Goal: Obtain resource: Download file/media

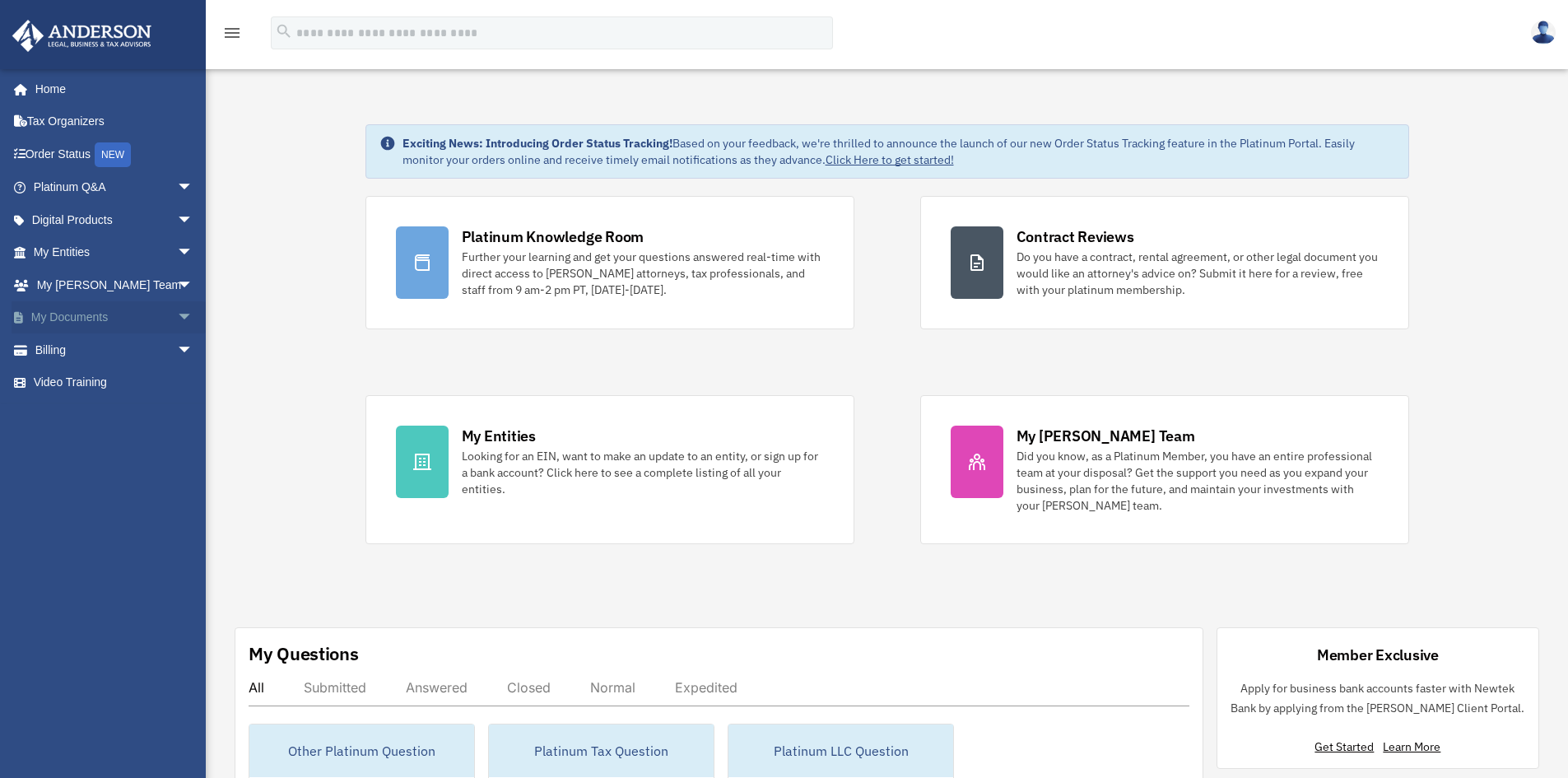
click at [115, 319] on link "My Documents arrow_drop_down" at bounding box center [115, 317] width 207 height 33
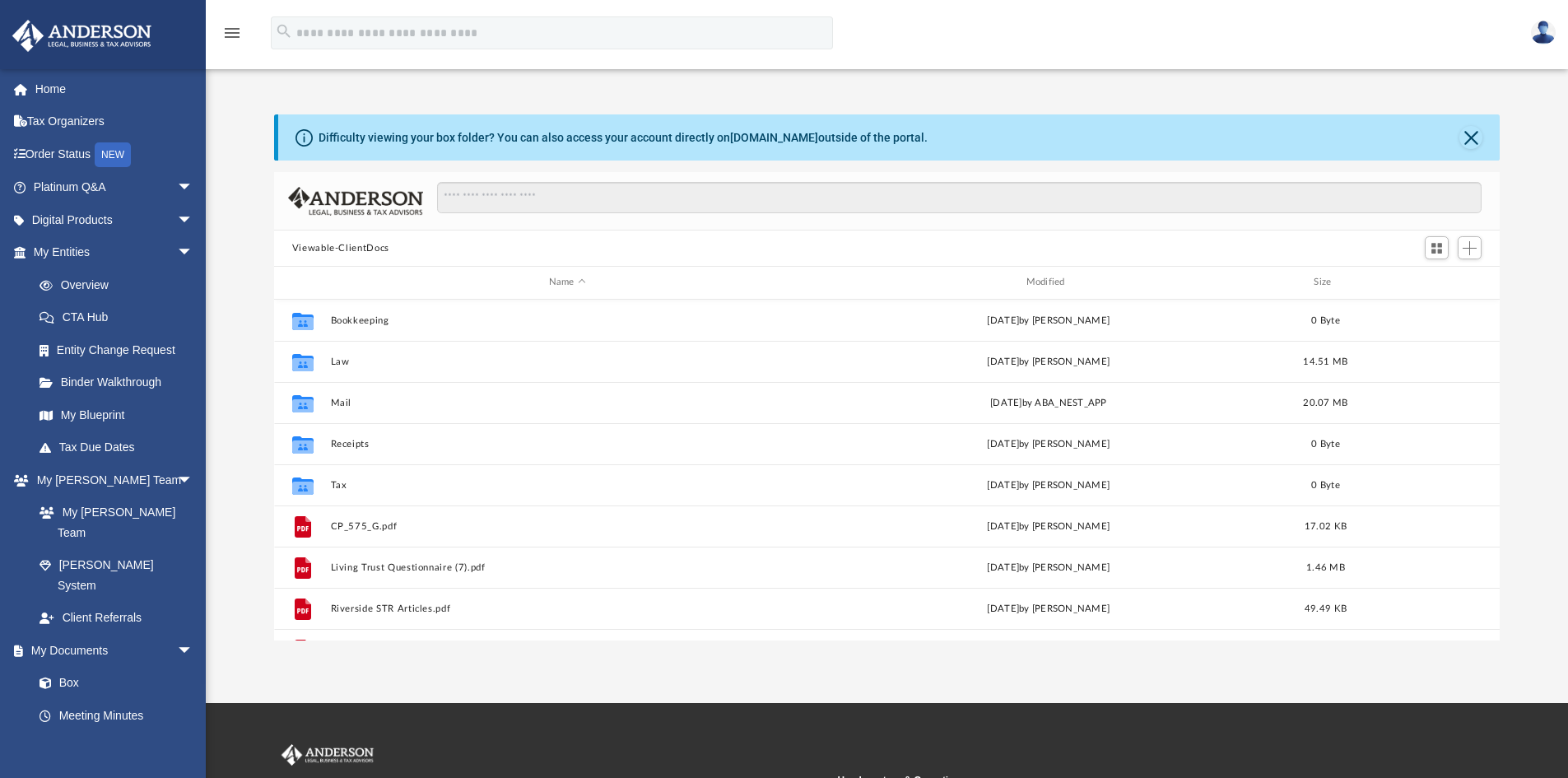
scroll to position [362, 1213]
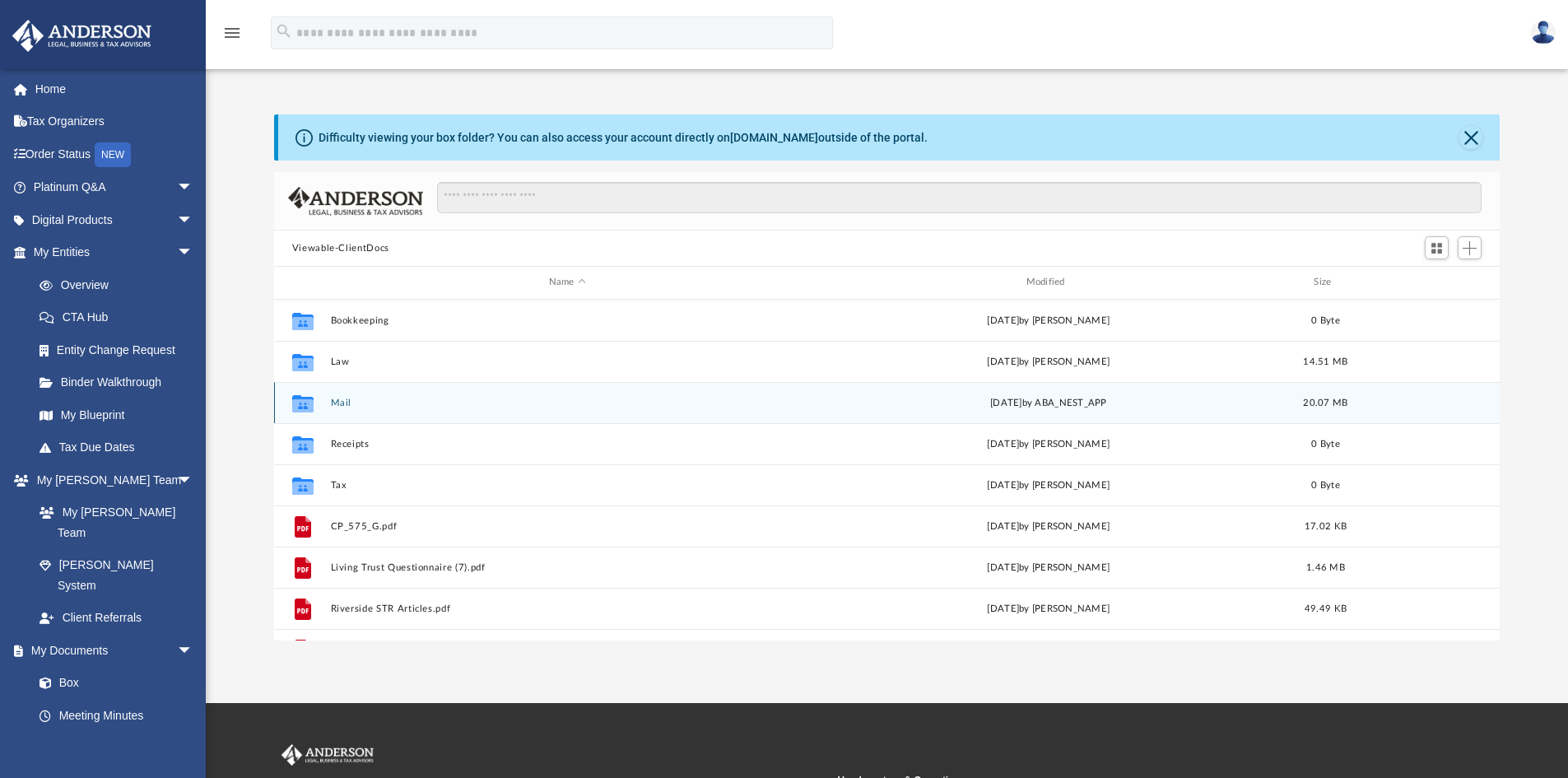
click at [300, 397] on icon "grid" at bounding box center [302, 403] width 22 height 17
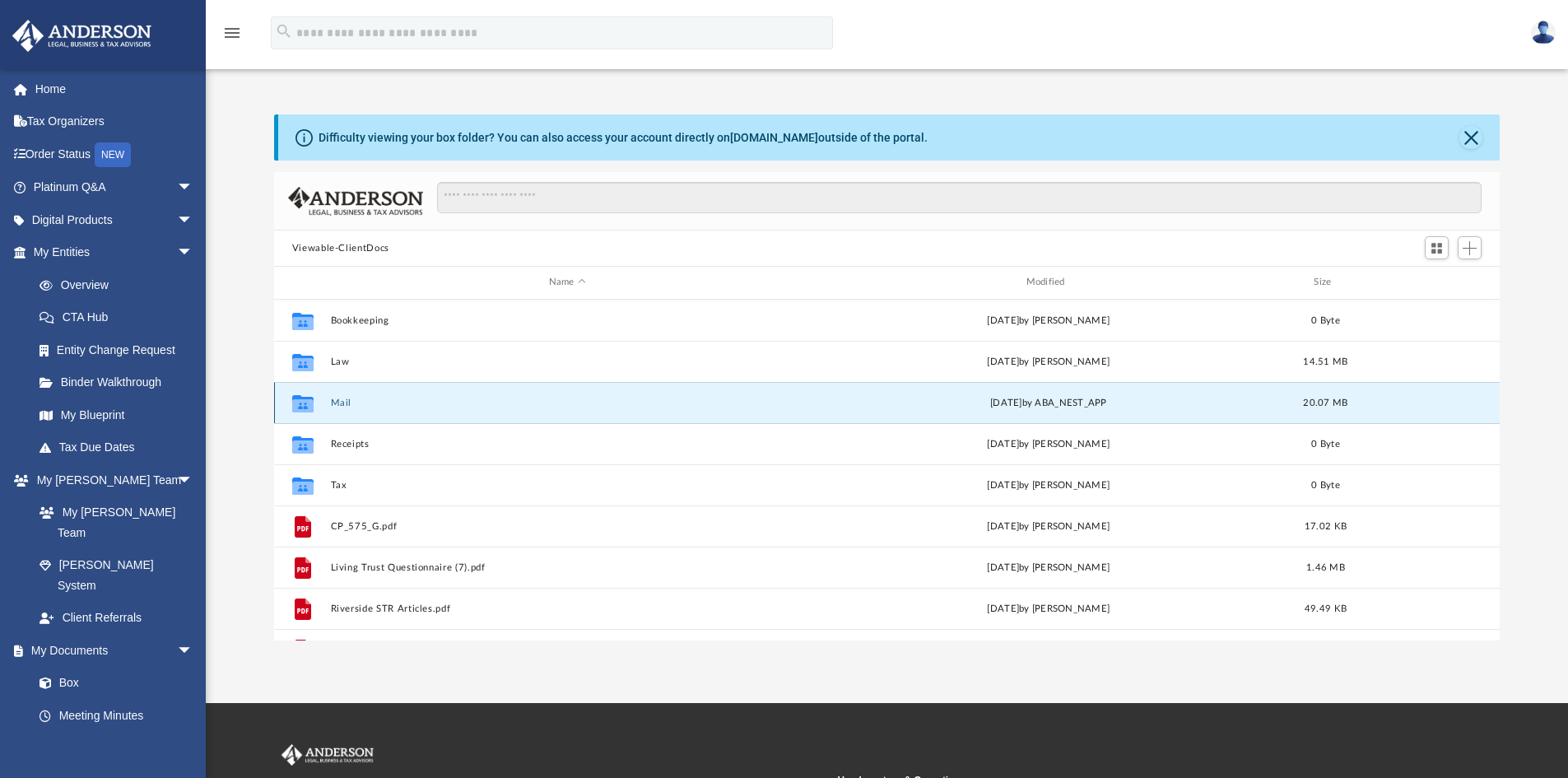
click at [341, 403] on button "Mail" at bounding box center [567, 402] width 474 height 10
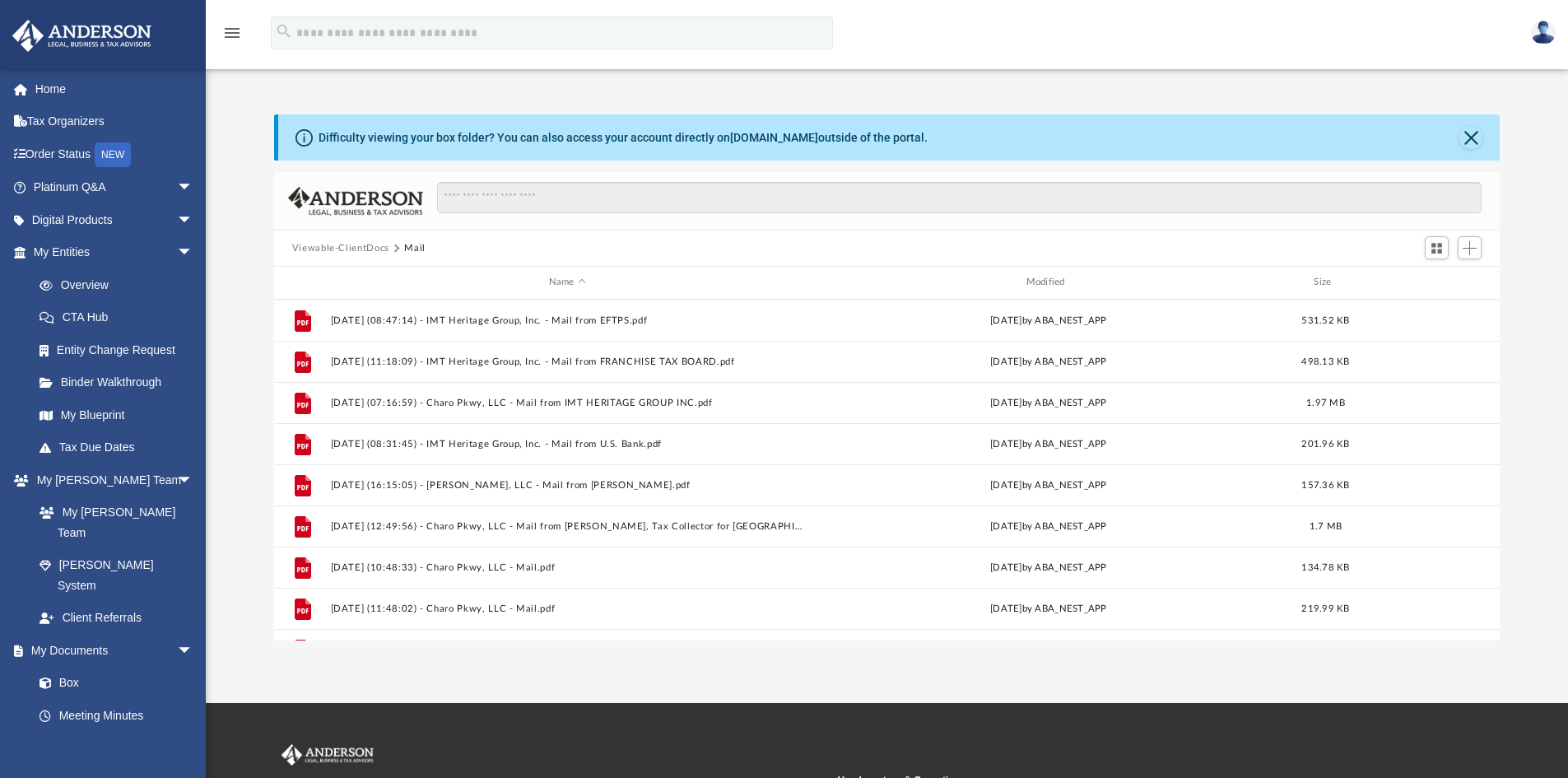
scroll to position [359, 0]
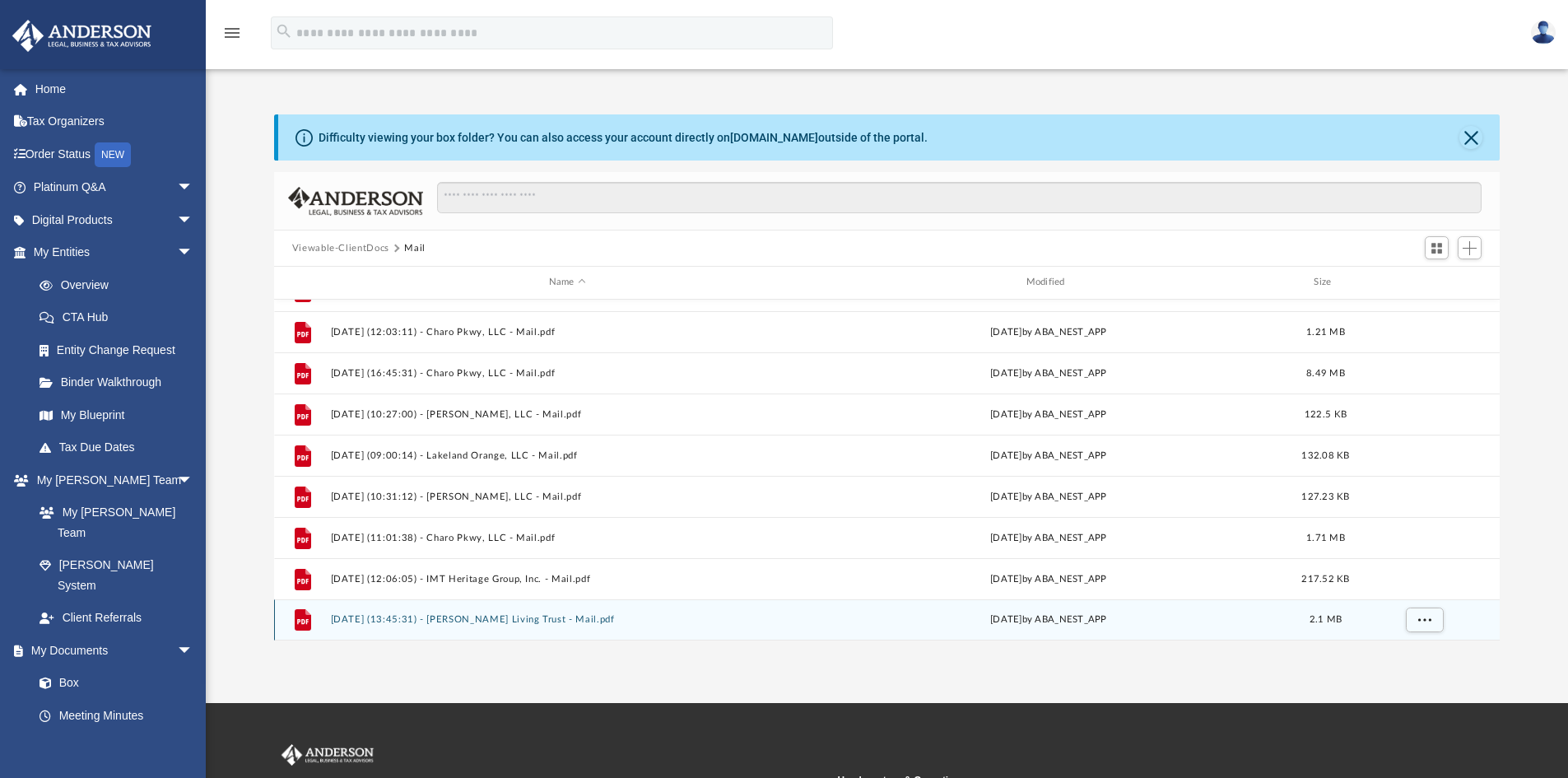
click at [492, 623] on button "[DATE] (13:45:31) - [PERSON_NAME] Living Trust - Mail.pdf" at bounding box center [567, 619] width 474 height 10
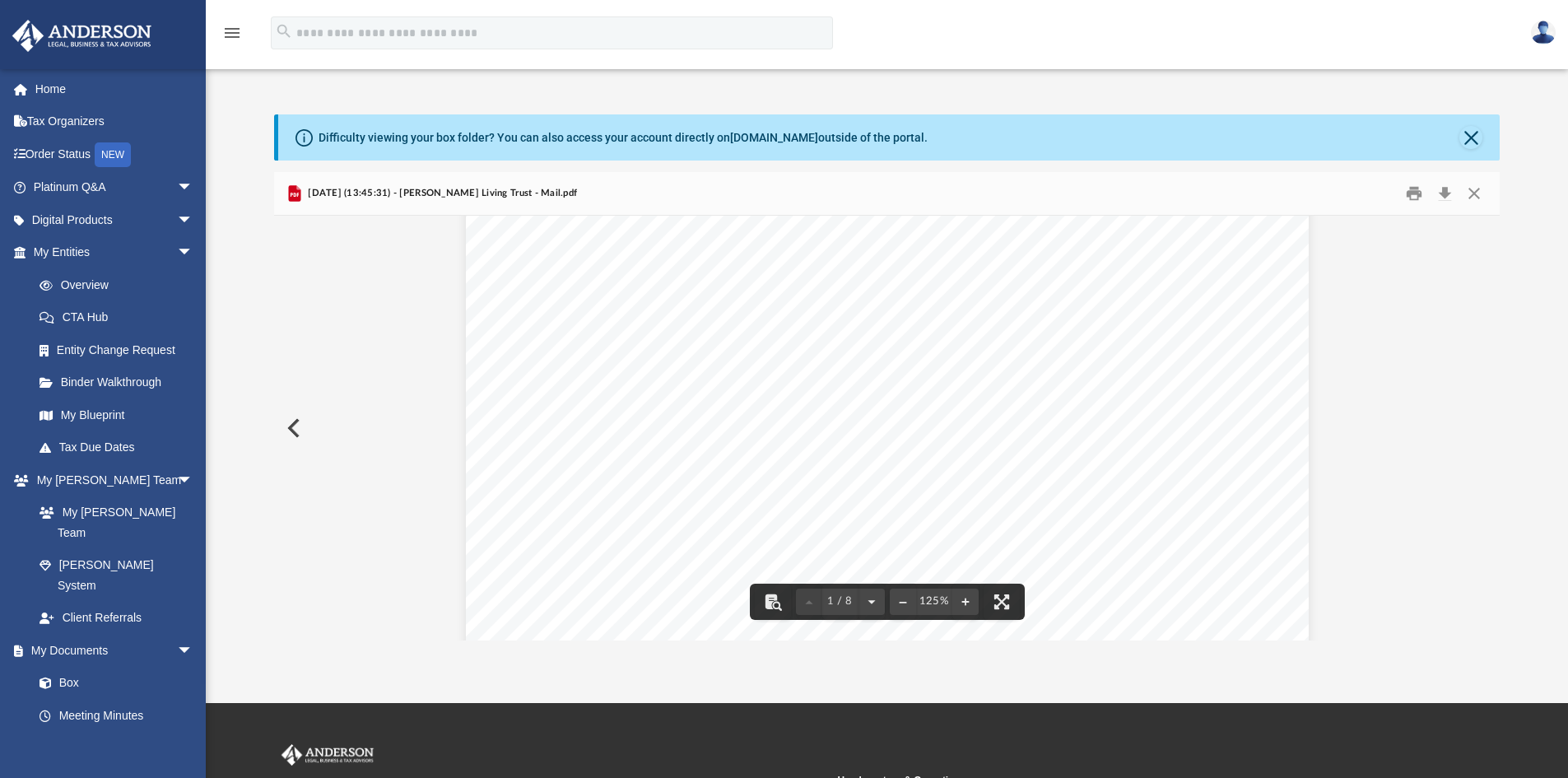
scroll to position [0, 0]
click at [1410, 186] on button "Print" at bounding box center [1414, 193] width 33 height 26
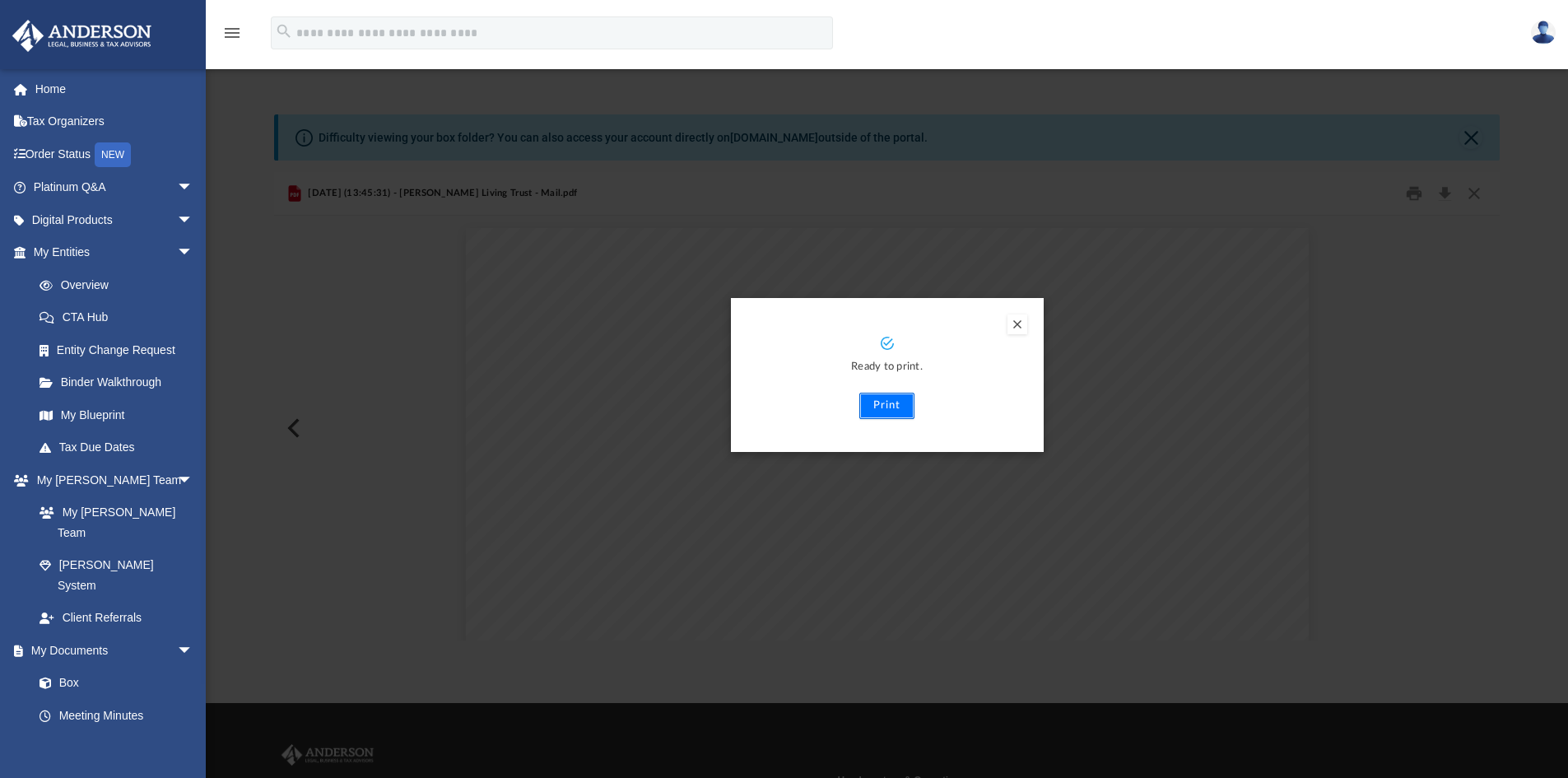
click at [884, 407] on button "Print" at bounding box center [887, 406] width 55 height 27
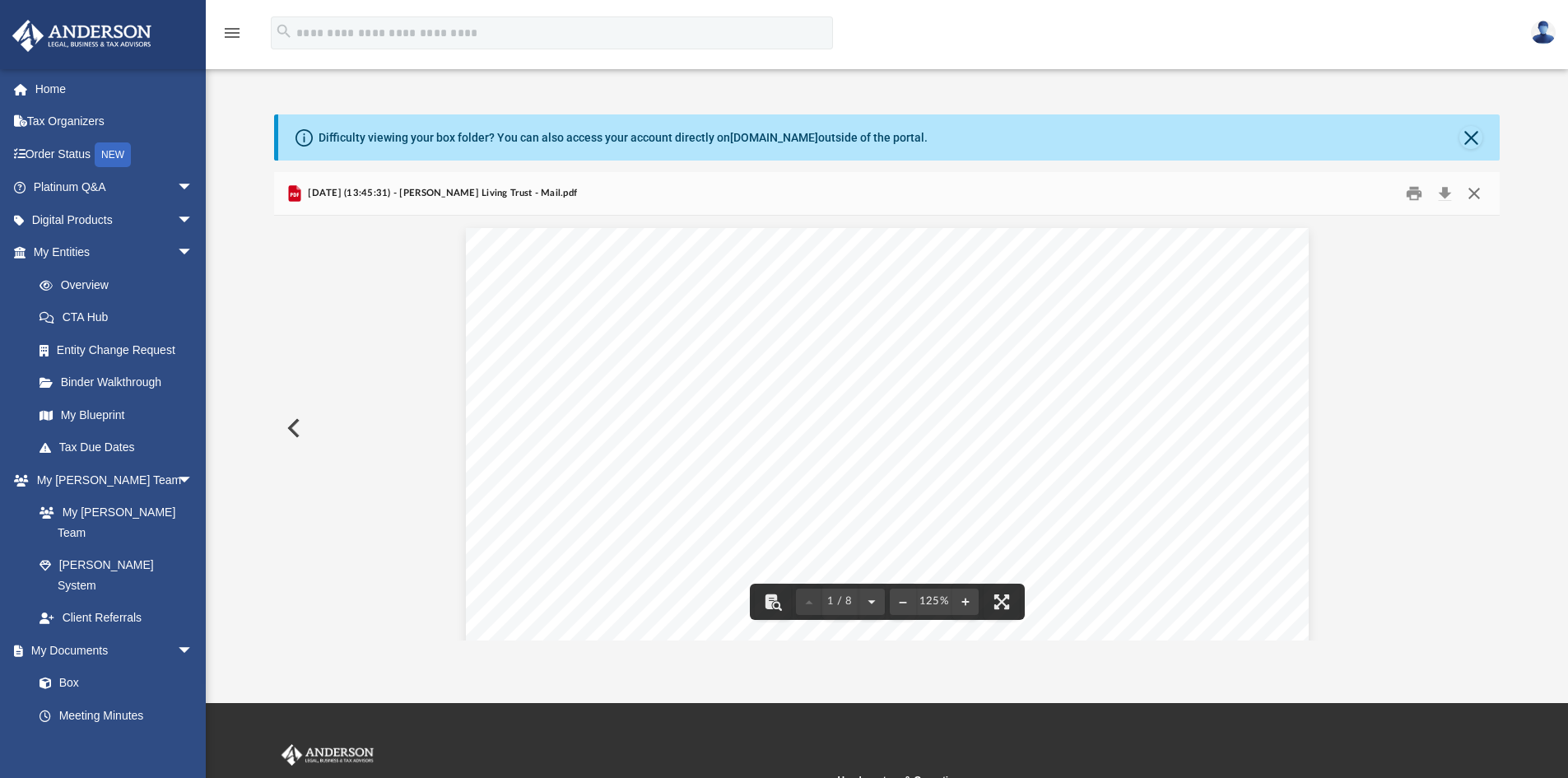
click at [1480, 190] on button "Close" at bounding box center [1473, 193] width 29 height 26
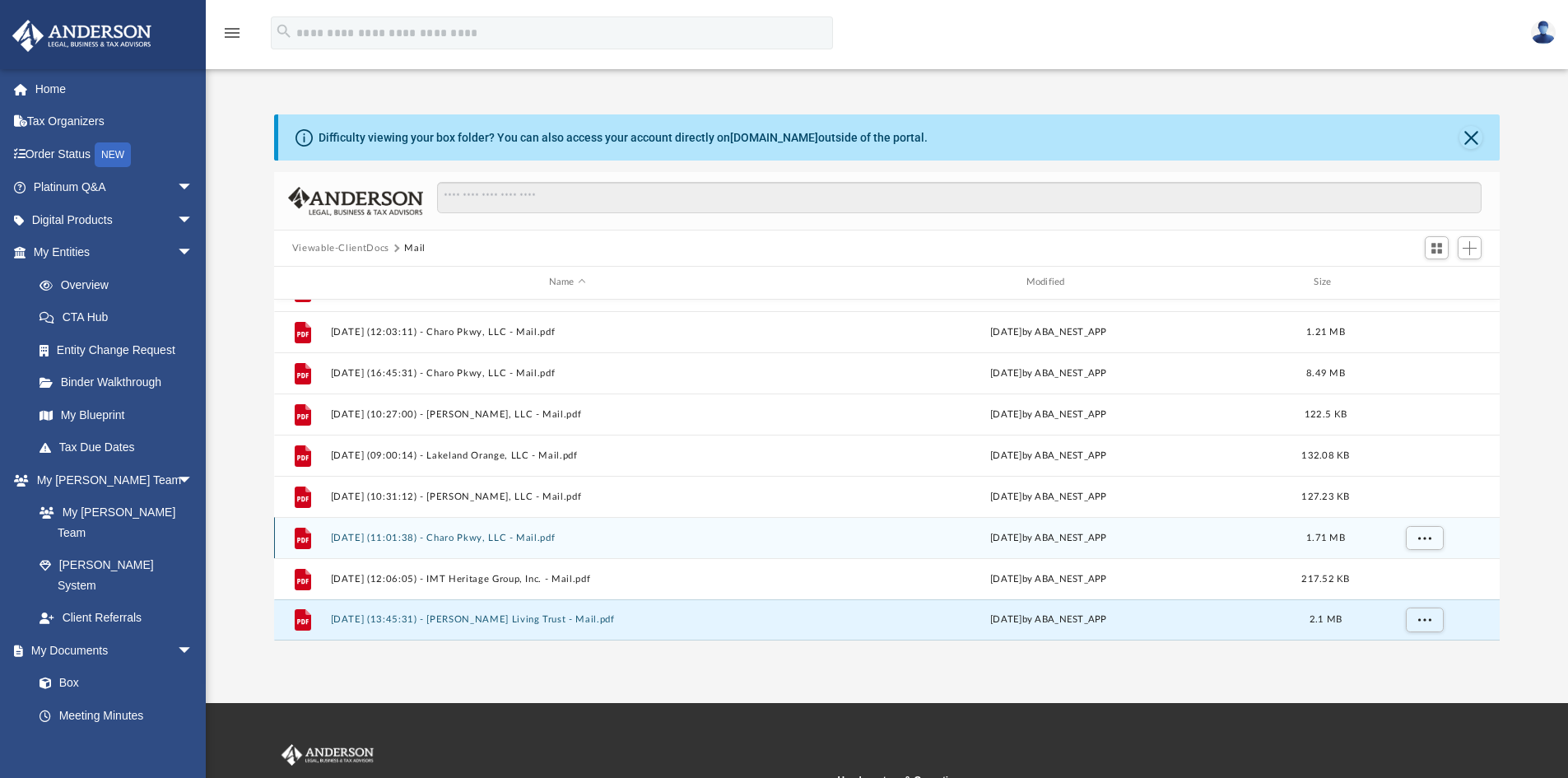
click at [509, 538] on button "[DATE] (11:01:38) - Charo Pkwy, LLC - Mail.pdf" at bounding box center [567, 537] width 474 height 10
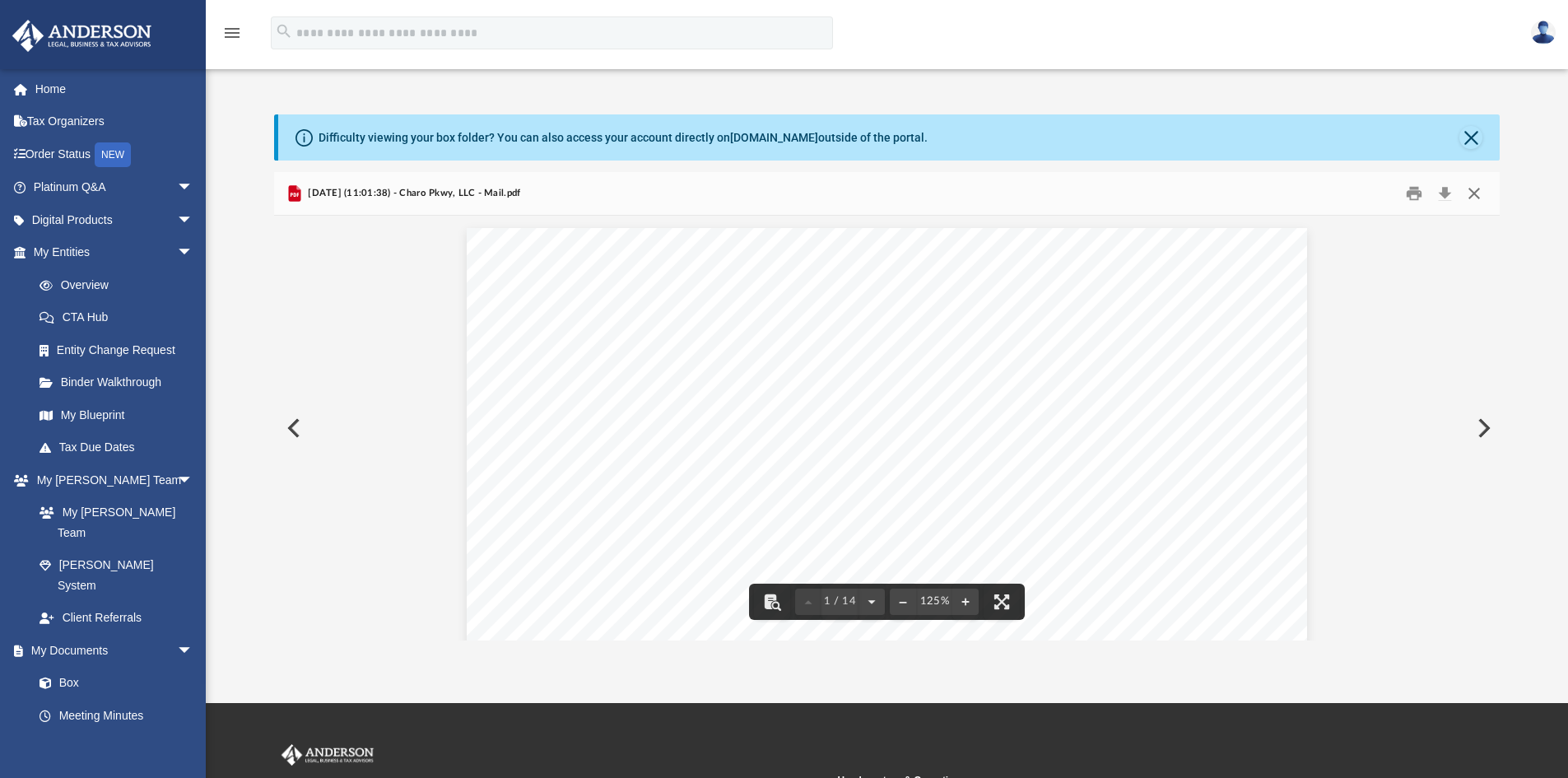
click at [1474, 188] on button "Close" at bounding box center [1473, 193] width 29 height 26
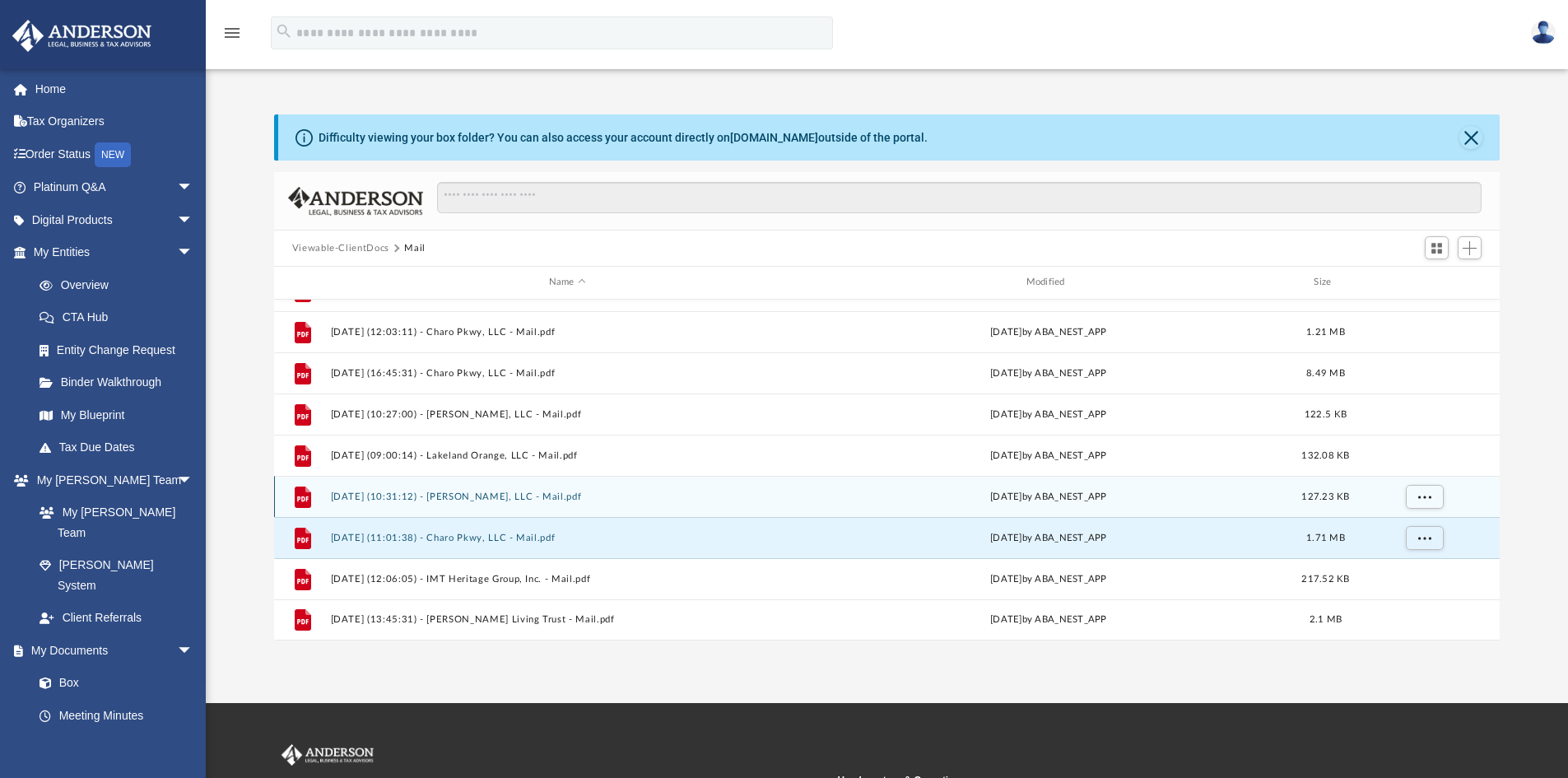
click at [491, 495] on button "[DATE] (10:31:12) - [PERSON_NAME], LLC - Mail.pdf" at bounding box center [567, 497] width 474 height 10
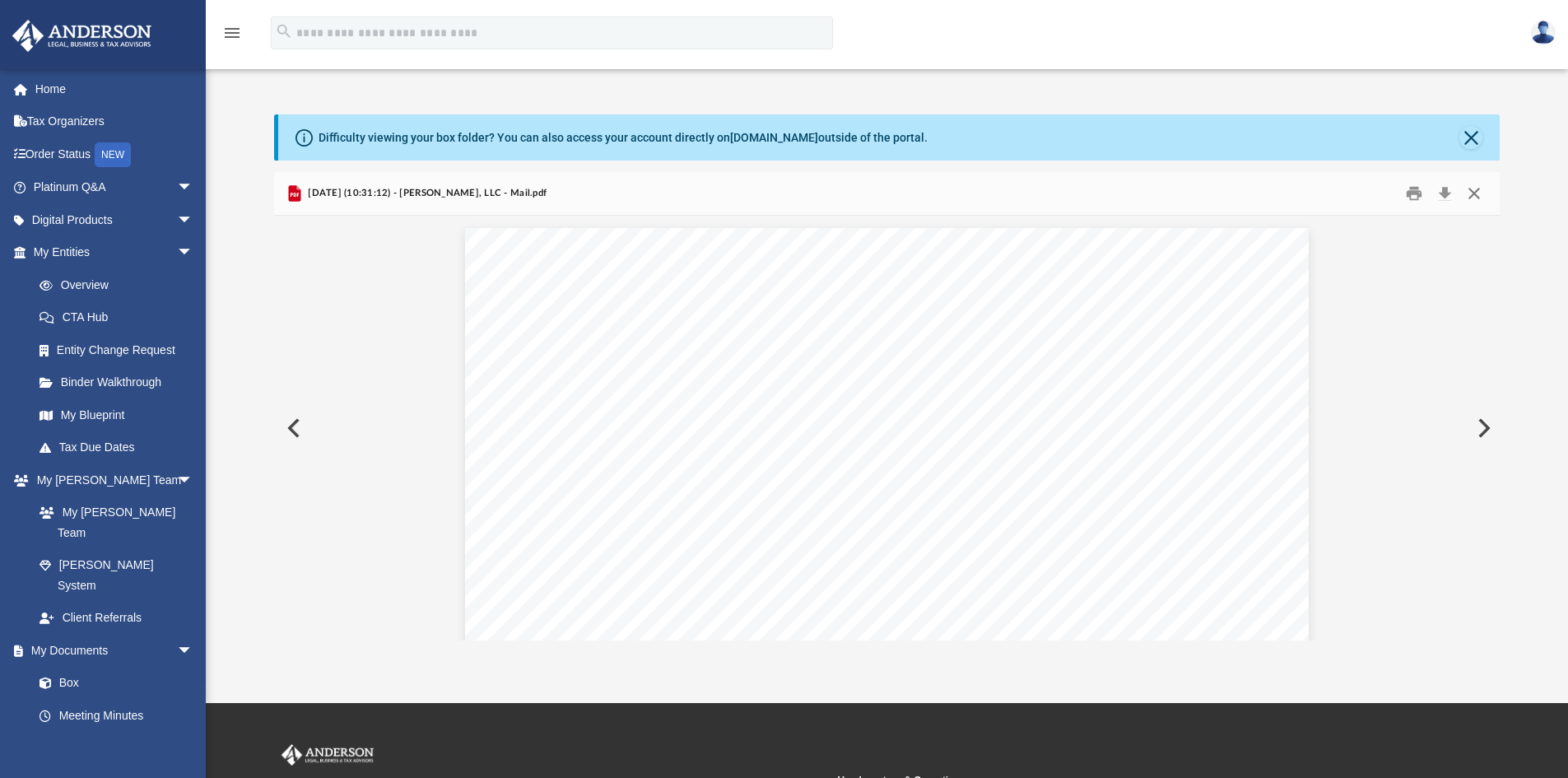
click at [1468, 187] on button "Close" at bounding box center [1473, 193] width 29 height 26
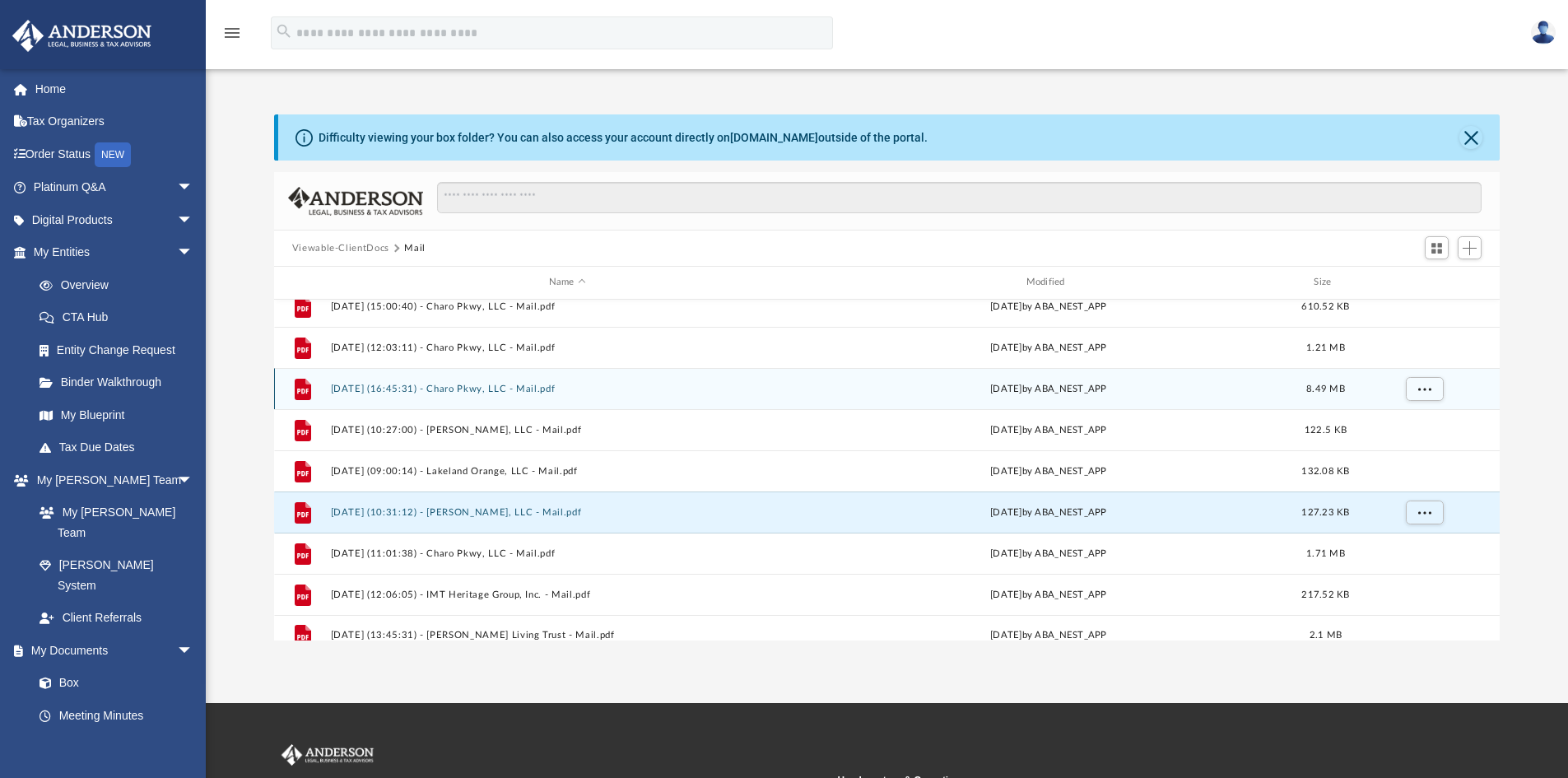
scroll to position [359, 0]
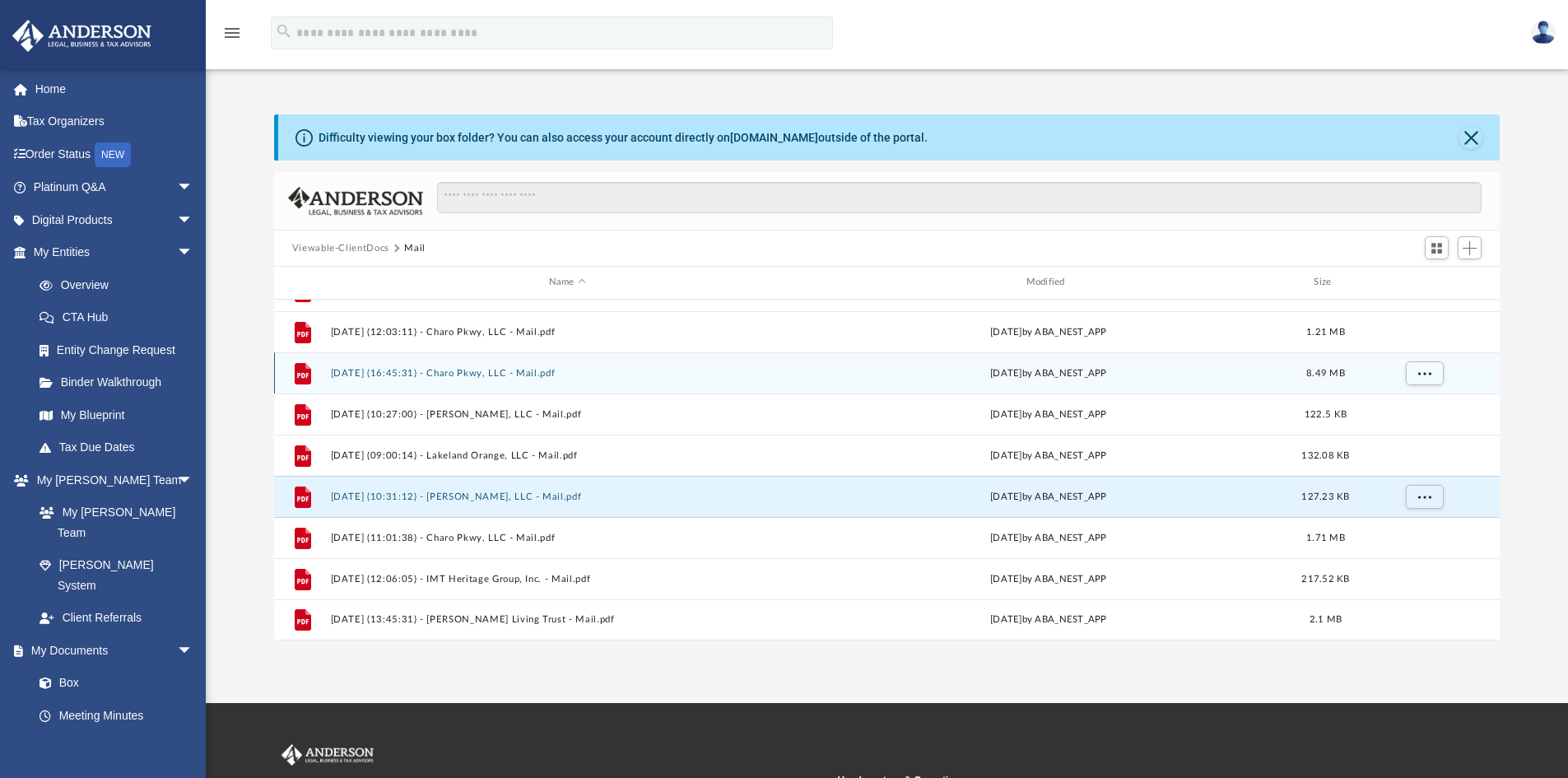
click at [478, 366] on div "File [DATE] (16:45:31) - Charo Pkwy, LLC - Mail.pdf [DATE] by ABA_NEST_APP 8.49…" at bounding box center [887, 372] width 1226 height 41
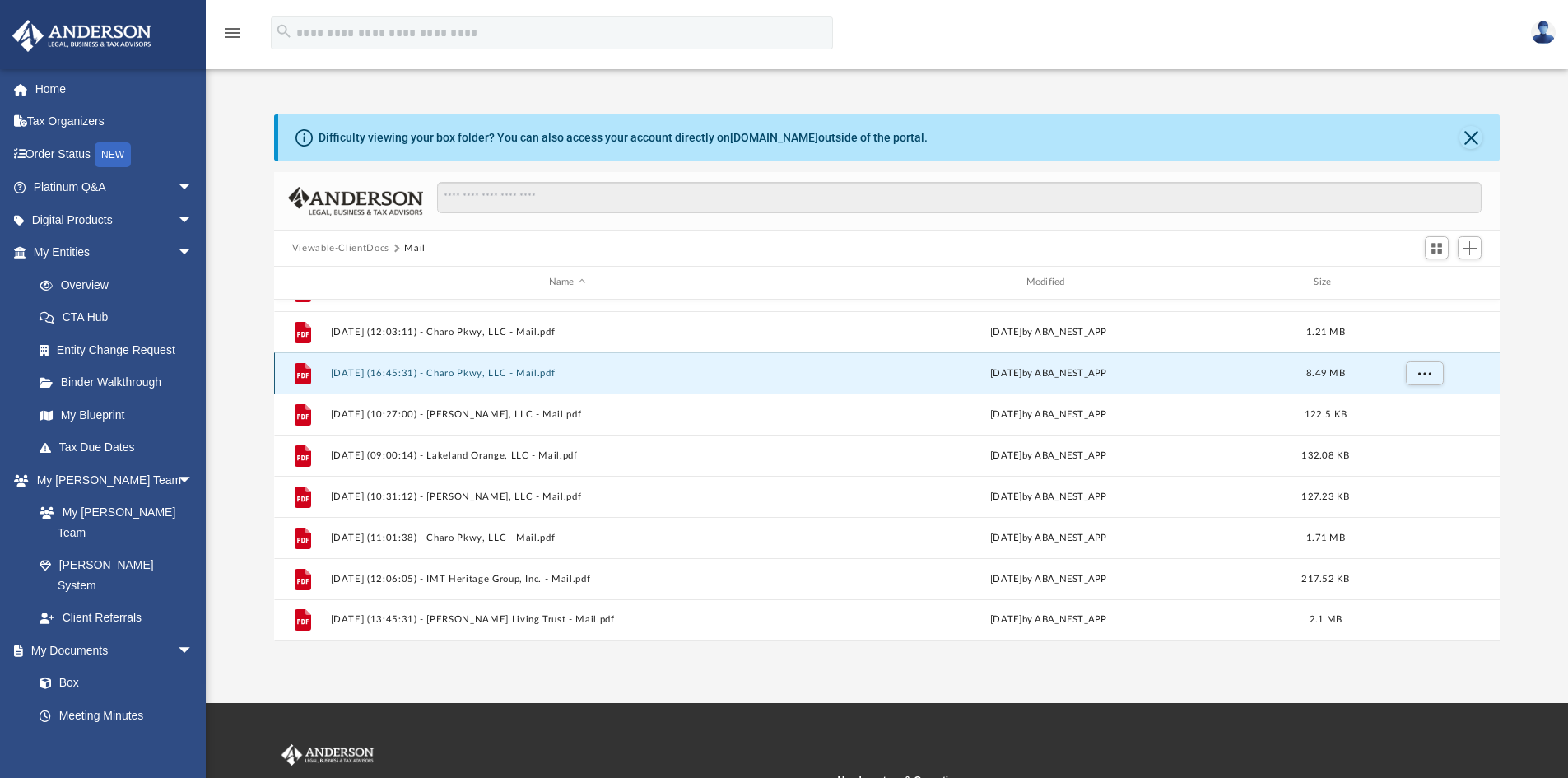
click at [474, 370] on button "[DATE] (16:45:31) - Charo Pkwy, LLC - Mail.pdf" at bounding box center [567, 372] width 474 height 10
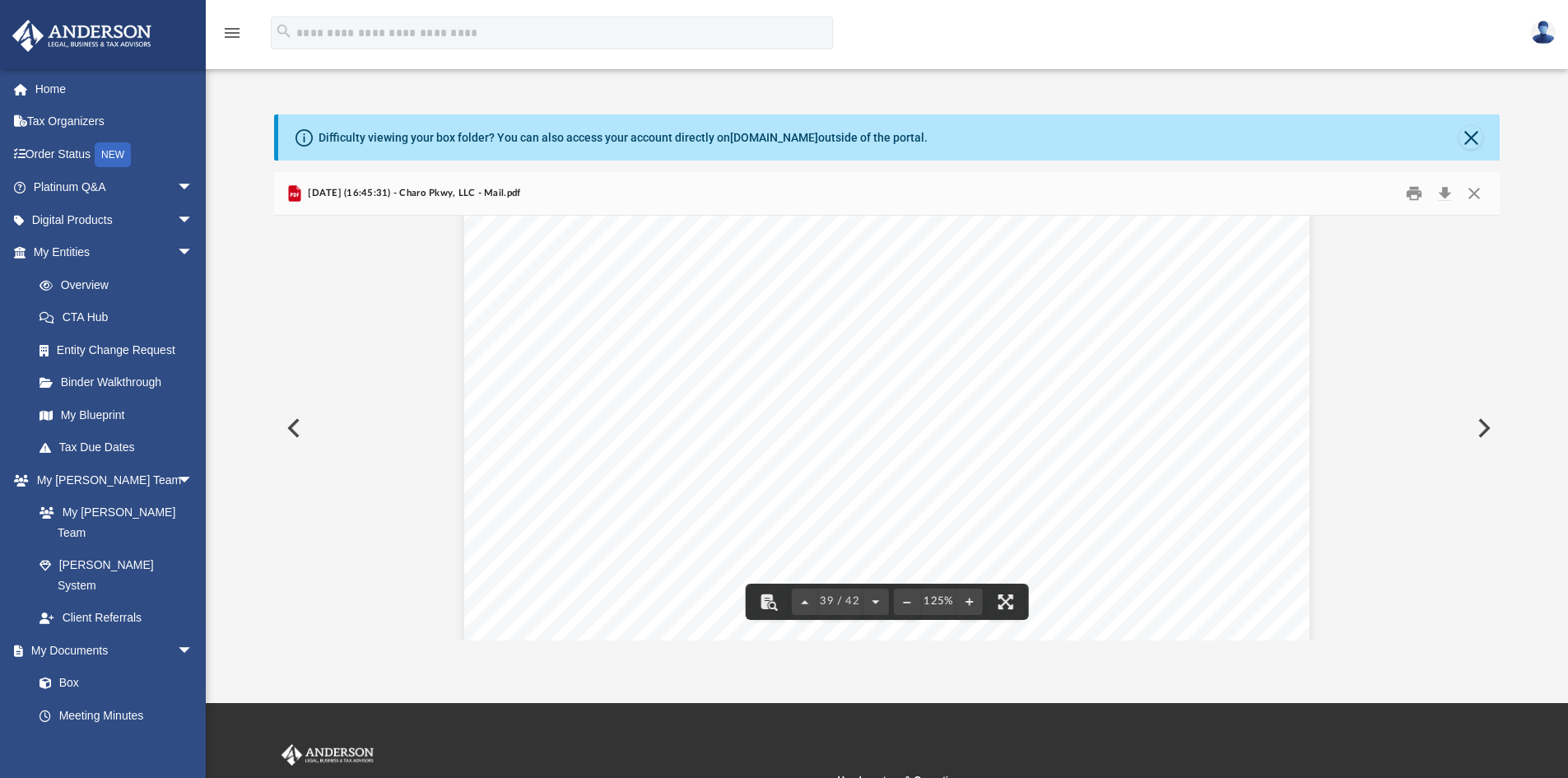
scroll to position [42451, 0]
click at [1478, 193] on button "Close" at bounding box center [1473, 193] width 29 height 26
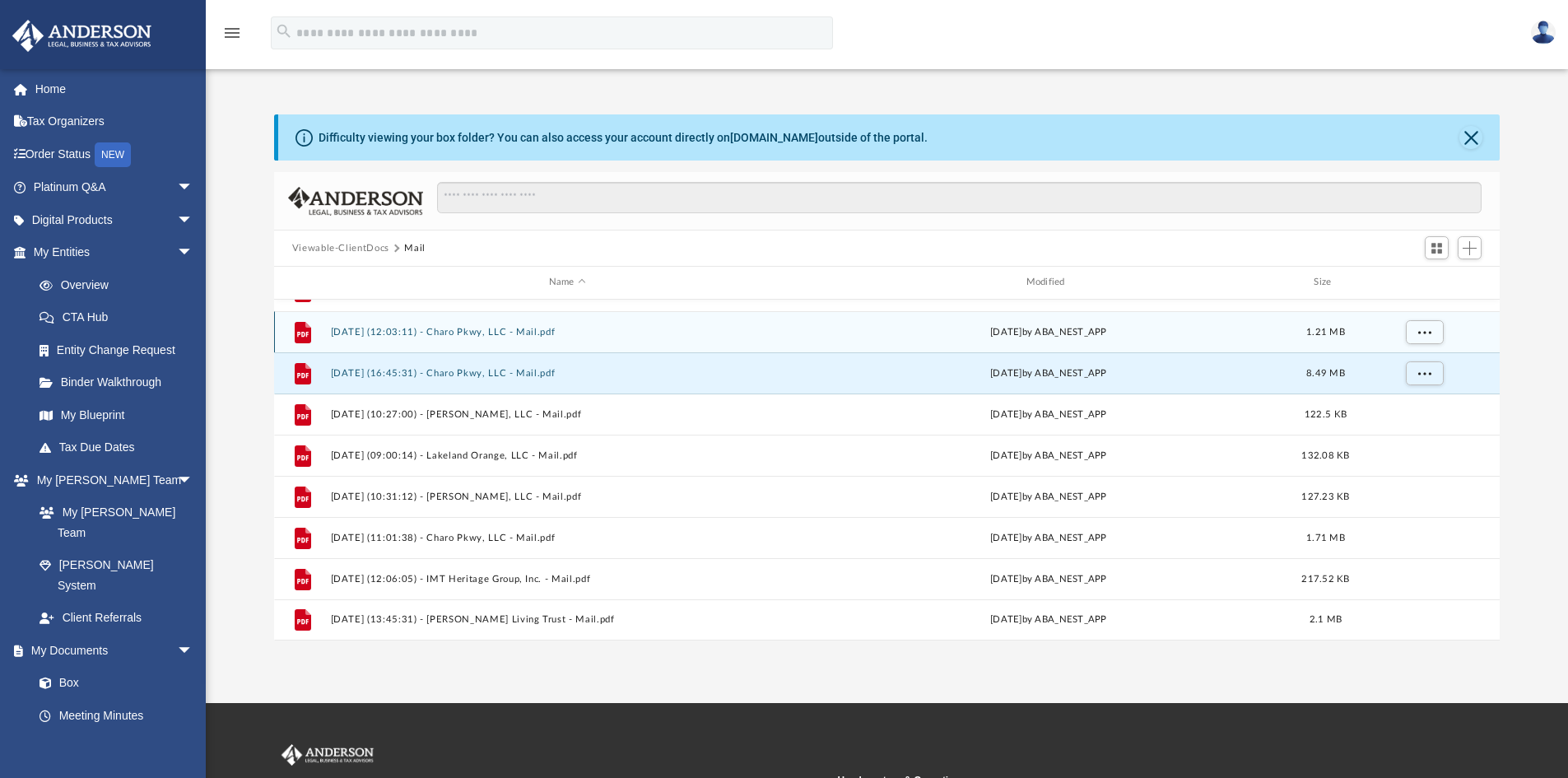
click at [504, 335] on button "[DATE] (12:03:11) - Charo Pkwy, LLC - Mail.pdf" at bounding box center [567, 332] width 474 height 10
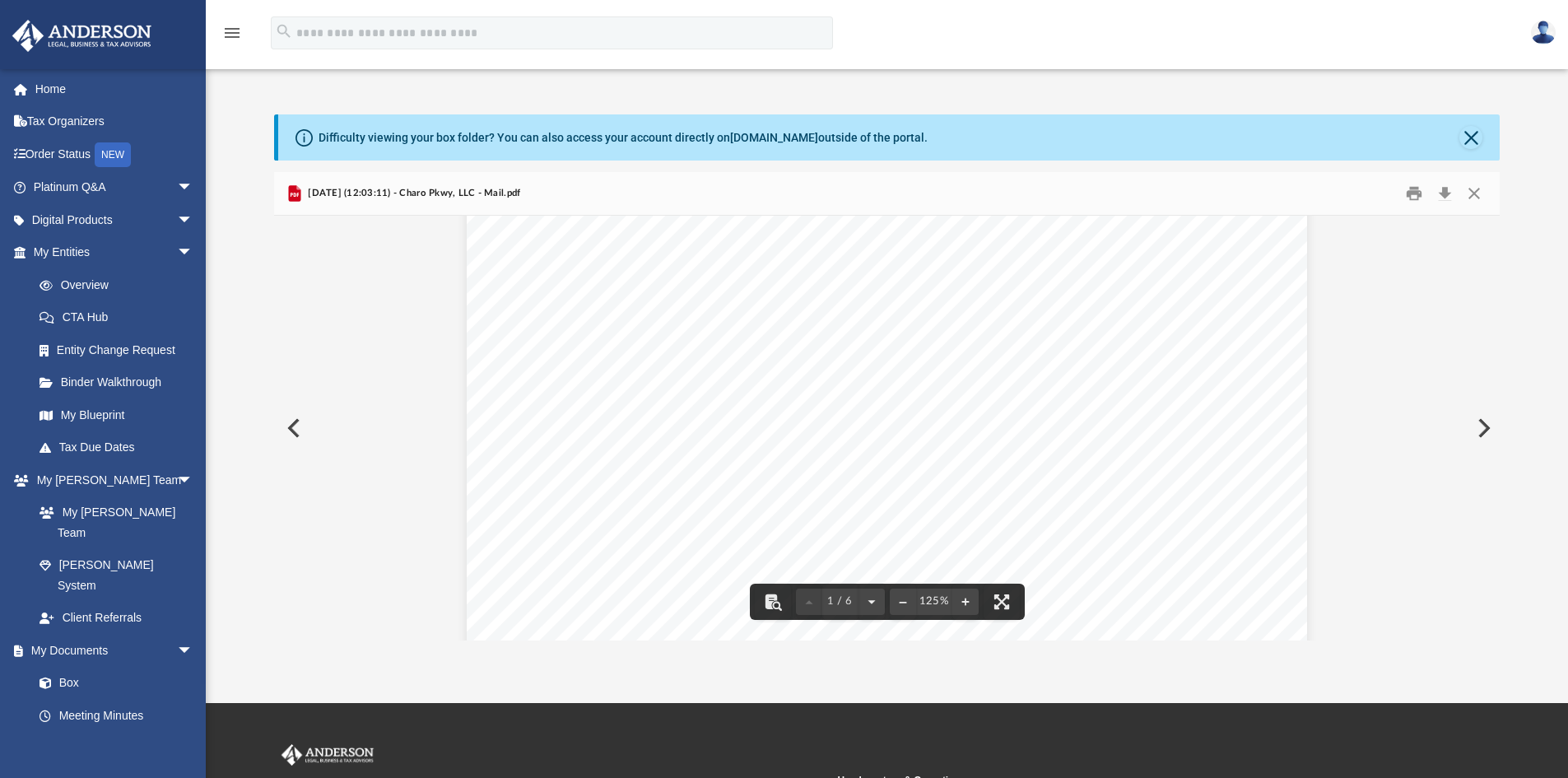
scroll to position [0, 0]
click at [1471, 185] on button "Close" at bounding box center [1473, 193] width 29 height 26
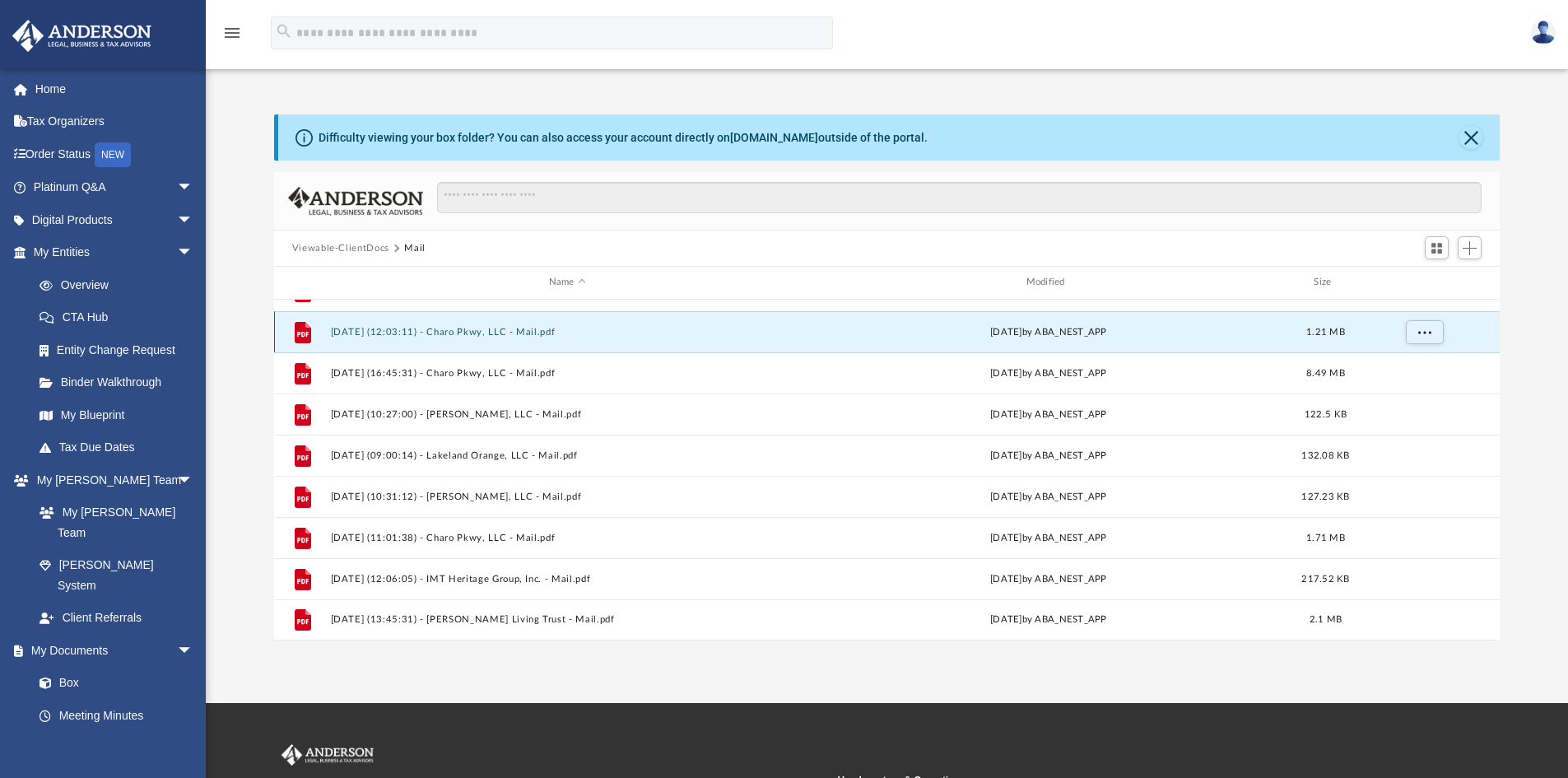
scroll to position [277, 0]
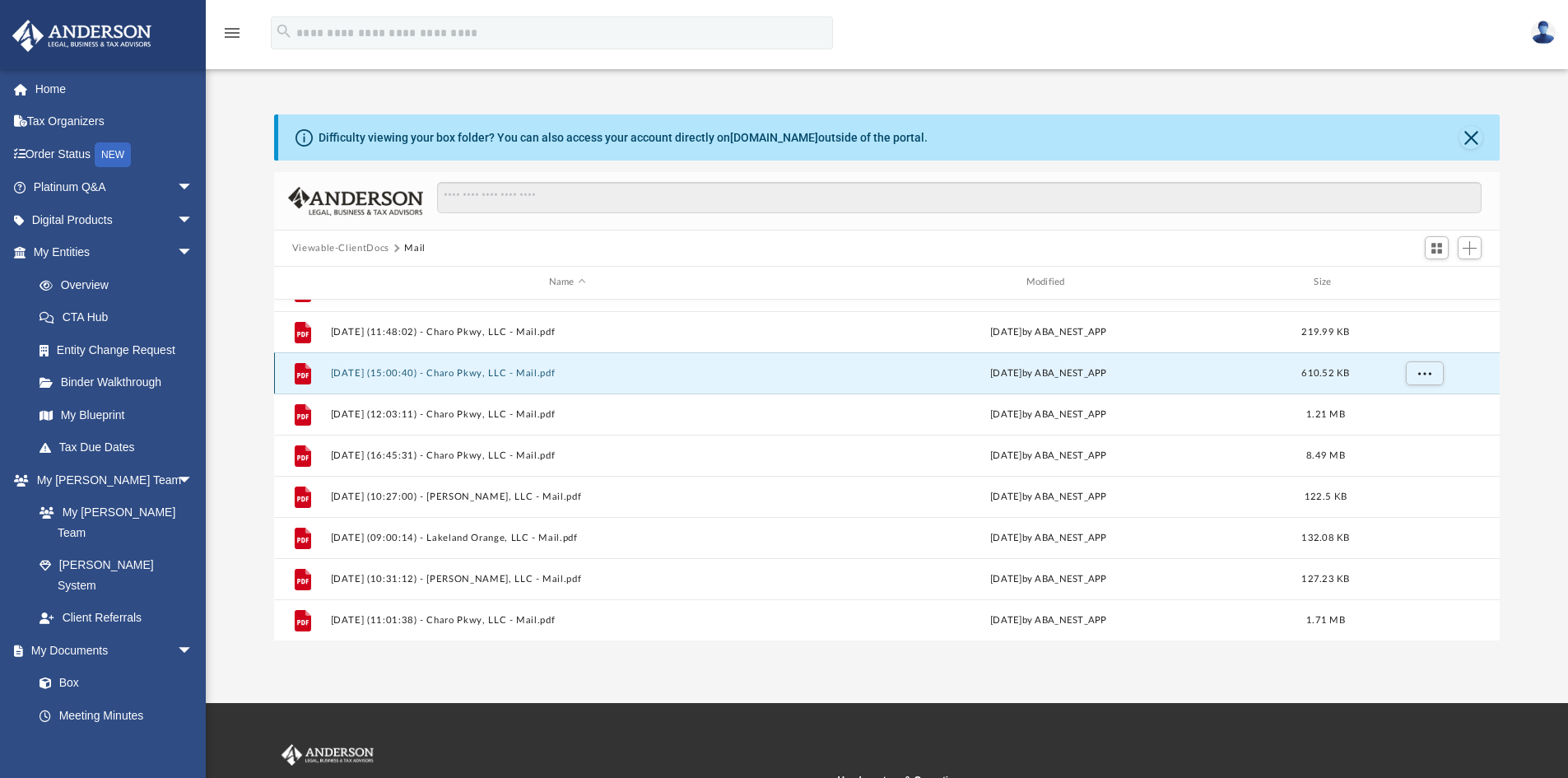
click at [439, 373] on button "[DATE] (15:00:40) - Charo Pkwy, LLC - Mail.pdf" at bounding box center [567, 372] width 474 height 10
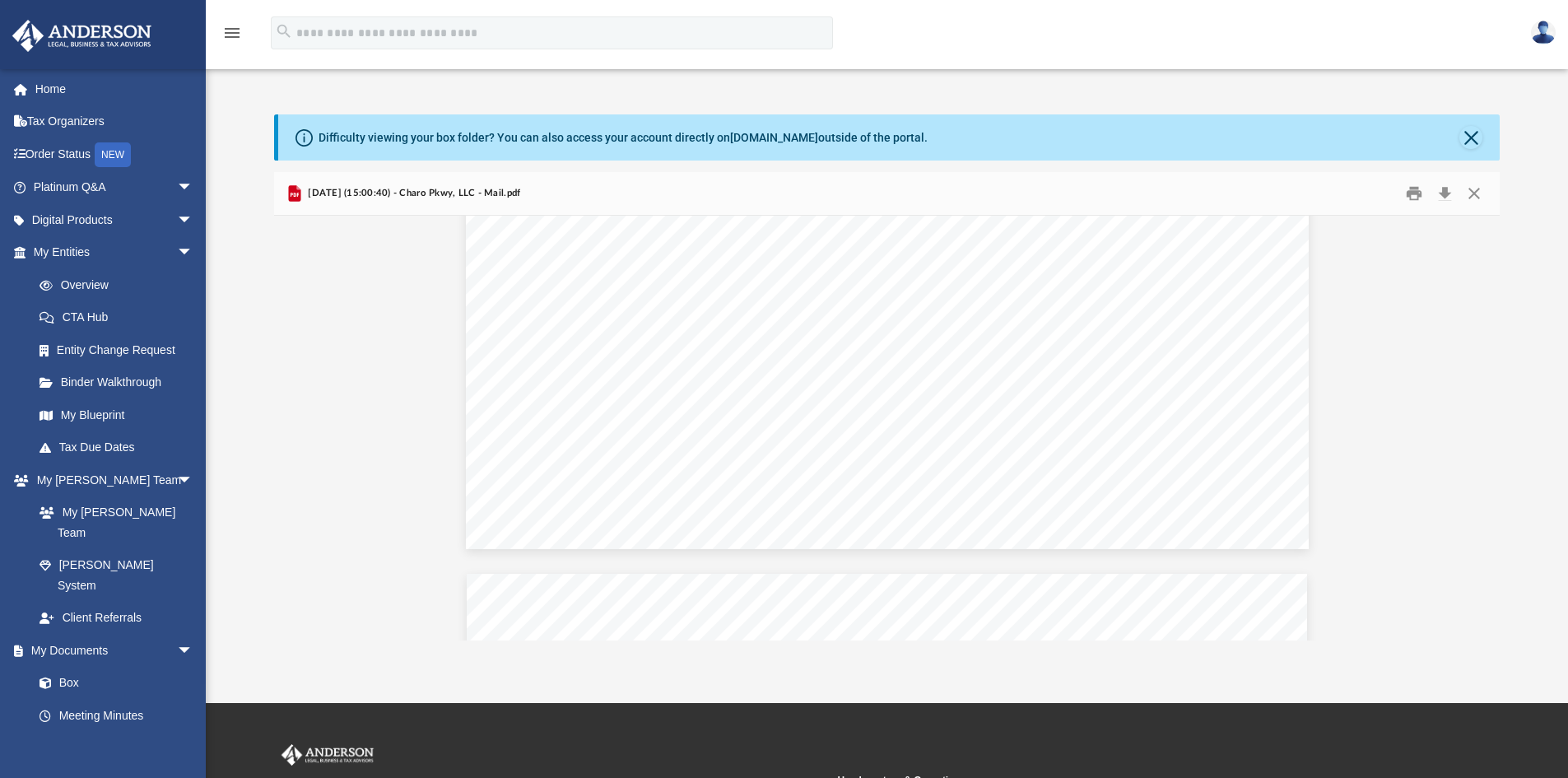
scroll to position [188, 0]
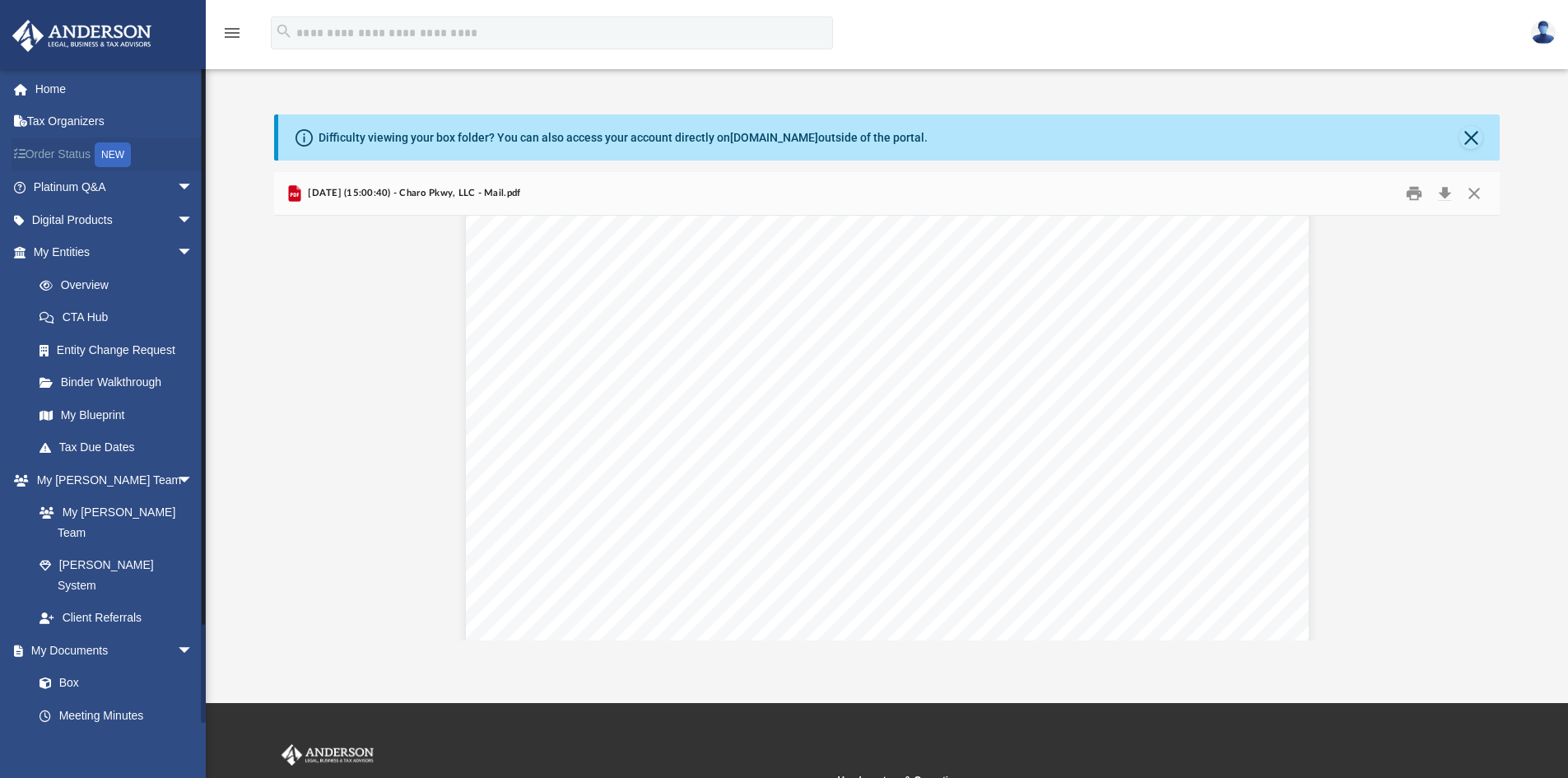
click at [53, 155] on link "Order Status NEW" at bounding box center [115, 154] width 207 height 34
